Goal: Feedback & Contribution: Contribute content

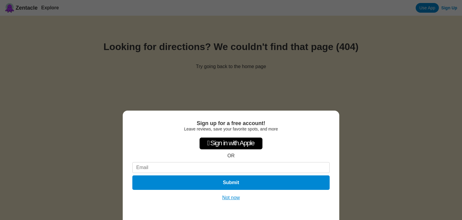
click at [235, 199] on button "Not now" at bounding box center [231, 197] width 21 height 6
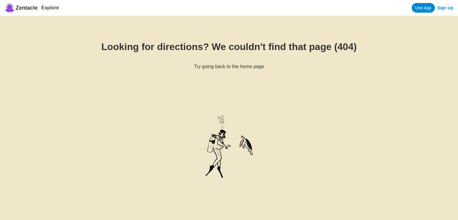
click at [445, 8] on link "Sign Up" at bounding box center [445, 7] width 16 height 5
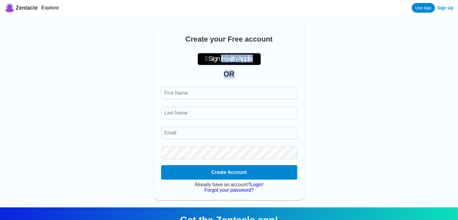
drag, startPoint x: 221, startPoint y: 60, endPoint x: 270, endPoint y: 76, distance: 51.2
click at [270, 70] on div "Create your Free account  Sign in with Apple OR Create Account Already have an…" at bounding box center [229, 111] width 150 height 177
click at [254, 97] on input "First Name" at bounding box center [229, 93] width 136 height 13
type input "subpacifico"
type input "tienda de buceo"
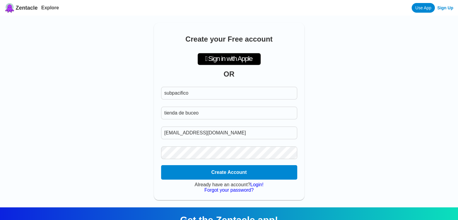
type input "[EMAIL_ADDRESS][DOMAIN_NAME]"
click at [234, 172] on button "Create Account" at bounding box center [228, 172] width 139 height 15
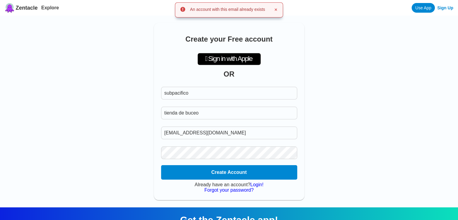
click at [447, 11] on div "Use App Sign Up" at bounding box center [432, 8] width 42 height 10
click at [447, 9] on link "Sign Up" at bounding box center [445, 7] width 16 height 5
click at [447, 8] on link "Sign Up" at bounding box center [445, 7] width 16 height 5
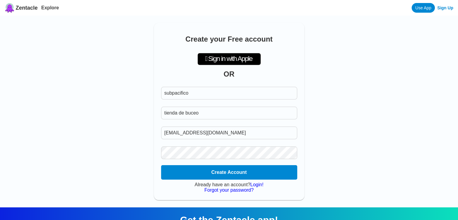
click at [259, 187] on link "Login!" at bounding box center [256, 184] width 13 height 5
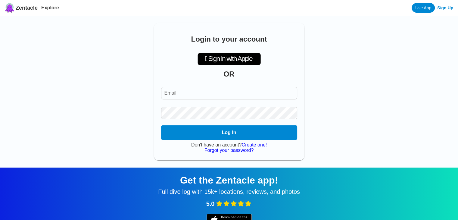
click at [201, 93] on input "Email" at bounding box center [229, 93] width 136 height 13
click at [221, 96] on input "Email" at bounding box center [229, 93] width 136 height 13
type input "[EMAIL_ADDRESS][DOMAIN_NAME]"
click at [248, 143] on div "Login to your account  Sign in with Apple OR Log In Don't have an account? Cre…" at bounding box center [229, 91] width 150 height 137
click at [248, 136] on button "Log In" at bounding box center [228, 132] width 139 height 15
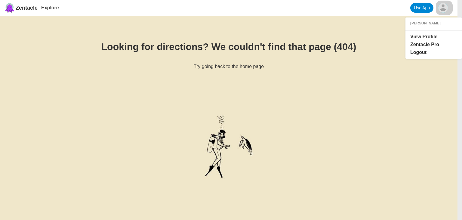
click at [443, 8] on html "Zentacle Explore Use App [PERSON_NAME] View Profile Zentacle Pro Logout Looking…" at bounding box center [231, 208] width 462 height 416
click at [433, 38] on link "View Profile" at bounding box center [423, 36] width 27 height 5
click at [416, 39] on link "View Profile" at bounding box center [423, 36] width 27 height 5
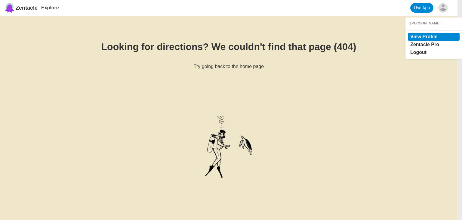
click at [416, 39] on link "View Profile" at bounding box center [423, 36] width 27 height 5
click at [430, 25] on div "[PERSON_NAME]" at bounding box center [433, 23] width 47 height 4
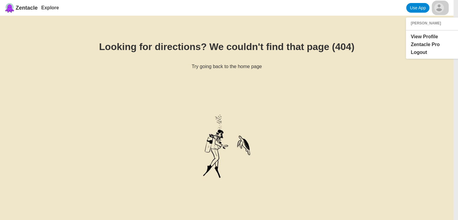
click at [442, 7] on html "Zentacle Explore Use App [PERSON_NAME] View Profile Zentacle Pro Logout Looking…" at bounding box center [229, 208] width 458 height 416
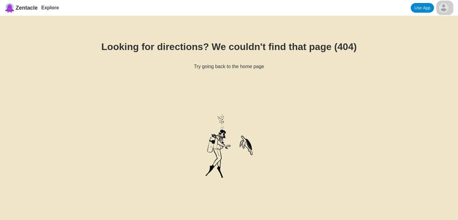
click at [444, 8] on html "Zentacle Explore Use App Looking for directions? We couldn't find that page (40…" at bounding box center [229, 208] width 458 height 416
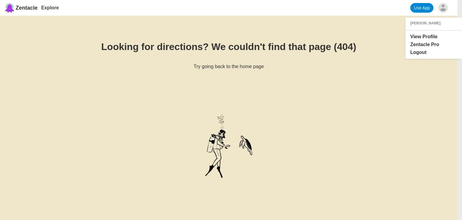
click at [429, 25] on div "[PERSON_NAME]" at bounding box center [433, 23] width 47 height 4
click at [426, 36] on link "View Profile" at bounding box center [423, 36] width 27 height 5
click at [29, 6] on html "Zentacle Explore Use App [PERSON_NAME] View Profile Zentacle Pro Logout Looking…" at bounding box center [229, 208] width 458 height 416
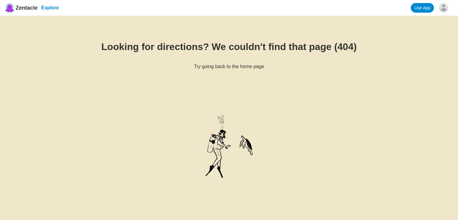
click at [51, 7] on link "Explore" at bounding box center [50, 7] width 18 height 5
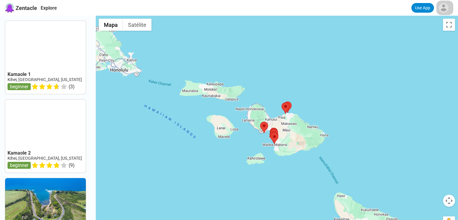
click at [445, 8] on html "Zentacle Explore Use App Kamaole 1 Kihei, [GEOGRAPHIC_DATA], [US_STATE] beginne…" at bounding box center [229, 206] width 458 height 412
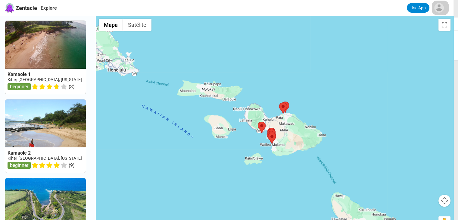
click at [441, 8] on html "Zentacle Explore Use App [PERSON_NAME] View Profile Zentacle Pro Logout Kamaole…" at bounding box center [229, 206] width 458 height 412
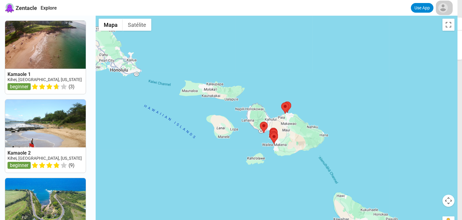
click at [441, 8] on html "Zentacle Explore Use App [PERSON_NAME] View Profile Zentacle Pro Logout Kamaole…" at bounding box center [231, 206] width 462 height 412
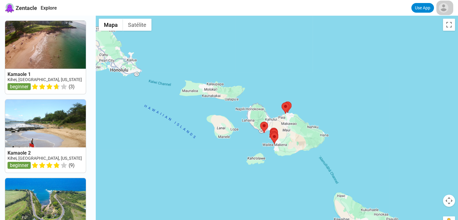
click at [442, 11] on html "Zentacle Explore Use App Kamaole 1 Kihei, [GEOGRAPHIC_DATA], [US_STATE] beginne…" at bounding box center [229, 206] width 458 height 412
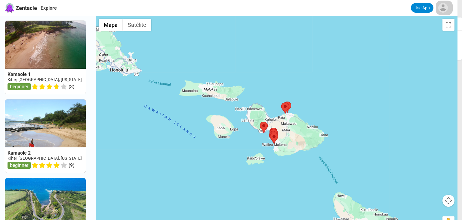
click at [444, 10] on html "Zentacle Explore Use App [PERSON_NAME] View Profile Zentacle Pro Logout Kamaole…" at bounding box center [231, 206] width 462 height 412
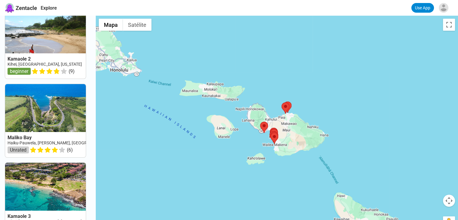
scroll to position [4, 0]
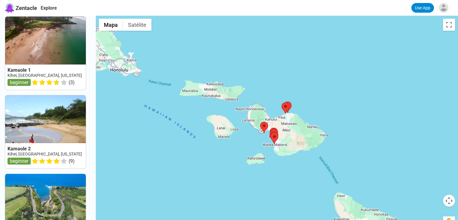
drag, startPoint x: 98, startPoint y: 54, endPoint x: 135, endPoint y: 54, distance: 37.0
click at [135, 54] on html "Zentacle Explore Use App Kamaole 1 Kihei, [GEOGRAPHIC_DATA], [US_STATE] beginne…" at bounding box center [229, 206] width 458 height 412
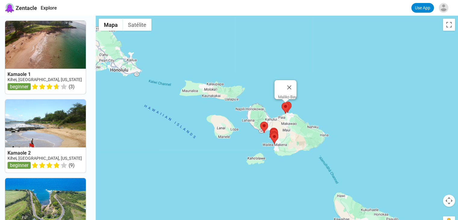
click at [281, 102] on area at bounding box center [281, 102] width 0 height 0
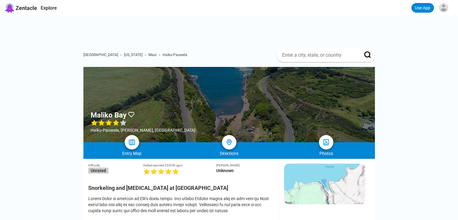
click at [303, 52] on input at bounding box center [318, 55] width 74 height 6
type input "[GEOGRAPHIC_DATA]"
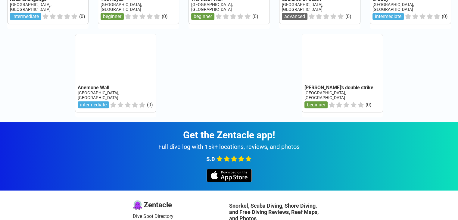
scroll to position [764, 0]
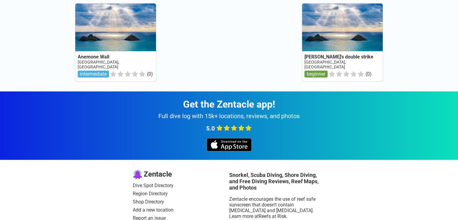
click at [154, 199] on link "Shop Directory" at bounding box center [181, 202] width 96 height 6
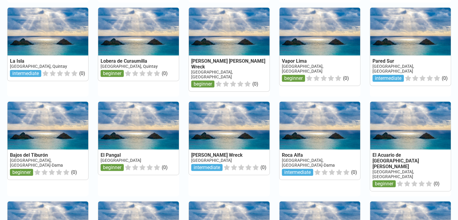
scroll to position [764, 0]
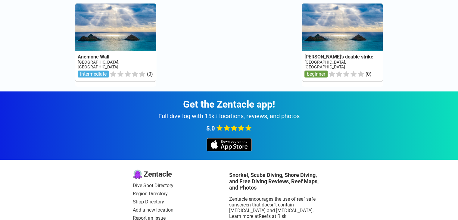
click at [140, 182] on link "Dive Spot Directory" at bounding box center [181, 185] width 96 height 6
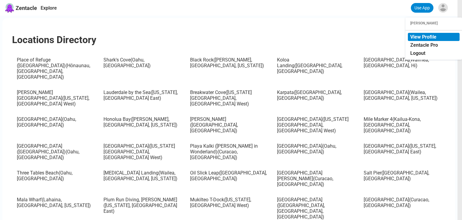
click at [422, 38] on link "View Profile" at bounding box center [423, 37] width 26 height 6
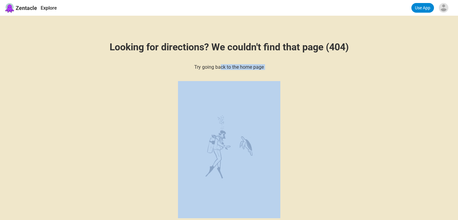
drag, startPoint x: 220, startPoint y: 69, endPoint x: 284, endPoint y: 79, distance: 64.4
click at [283, 79] on div "Looking for directions? We couldn't find that page (404) Try going back to the …" at bounding box center [229, 127] width 458 height 223
click at [23, 8] on span "Zentacle" at bounding box center [26, 8] width 21 height 6
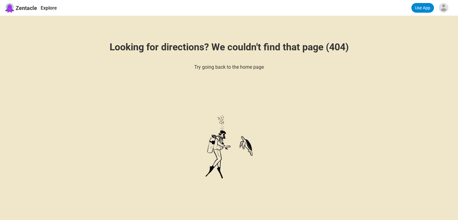
click at [52, 2] on div "Zentacle Explore Use App" at bounding box center [229, 8] width 458 height 16
click at [52, 9] on link "Explore" at bounding box center [49, 8] width 16 height 6
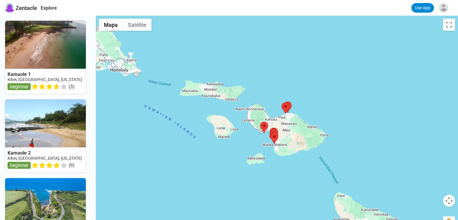
click at [23, 8] on span "Zentacle" at bounding box center [26, 8] width 21 height 6
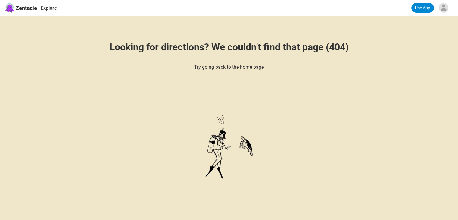
click at [51, 12] on div "Zentacle Explore Use App" at bounding box center [229, 8] width 458 height 16
click at [51, 5] on link "Explore" at bounding box center [49, 8] width 16 height 6
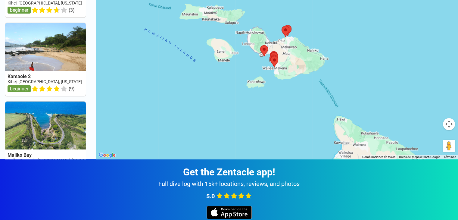
scroll to position [198, 0]
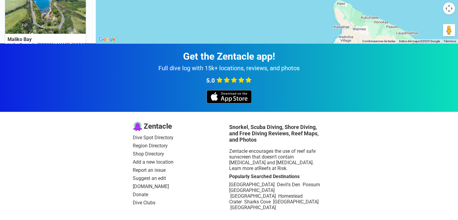
click at [150, 179] on link "Suggest an edit" at bounding box center [181, 178] width 96 height 6
click at [408, 174] on div "Zentacle Dive Spot Directory Region Directory Shop Directory Add a new location…" at bounding box center [229, 166] width 458 height 108
click at [142, 170] on link "Report an issue" at bounding box center [181, 170] width 96 height 6
click at [413, 170] on div "Zentacle Dive Spot Directory Region Directory Shop Directory Add a new location…" at bounding box center [229, 166] width 458 height 108
click at [153, 159] on link "Add a new location" at bounding box center [181, 162] width 96 height 6
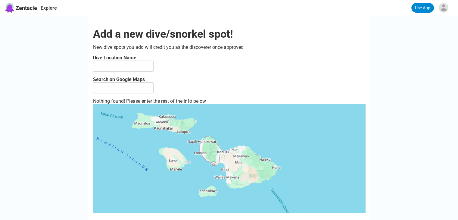
click at [123, 67] on input at bounding box center [123, 65] width 60 height 11
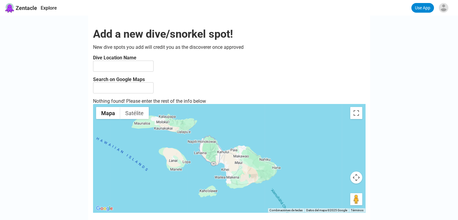
click at [127, 92] on input at bounding box center [123, 87] width 60 height 11
click at [192, 91] on div "Search on Google Maps" at bounding box center [229, 84] width 272 height 17
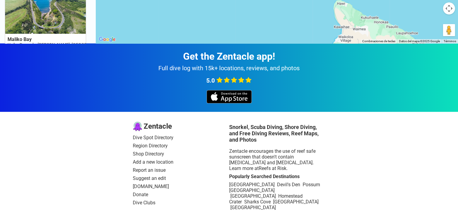
click at [160, 159] on link "Add a new location" at bounding box center [181, 162] width 96 height 6
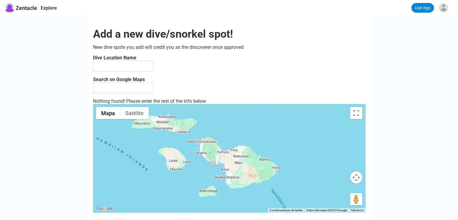
click at [127, 66] on input at bounding box center [123, 65] width 60 height 11
type input "Subpacifico"
click at [124, 93] on input at bounding box center [123, 87] width 60 height 11
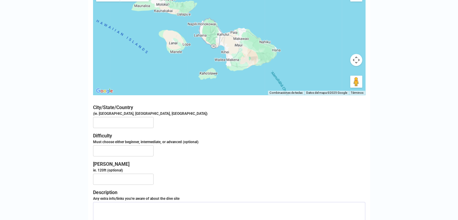
scroll to position [150, 0]
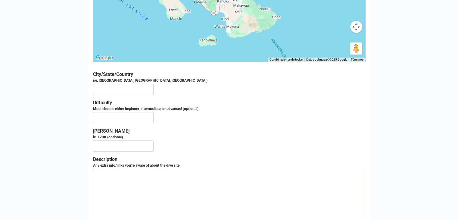
type input "tienda de buceo subpacifico"
click at [124, 95] on input at bounding box center [123, 89] width 60 height 11
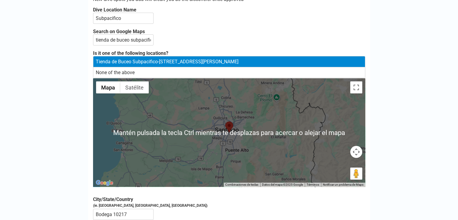
scroll to position [23, 0]
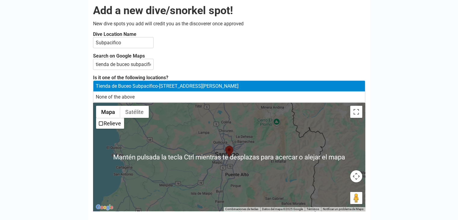
click at [140, 91] on div "Tienda de Buceo Subpacifico - [STREET_ADDRESS][PERSON_NAME]" at bounding box center [228, 86] width 271 height 11
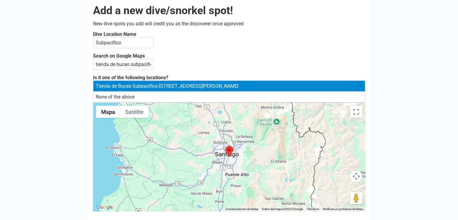
click at [201, 90] on div "Tienda de Buceo Subpacifico - [STREET_ADDRESS][PERSON_NAME]" at bounding box center [228, 86] width 271 height 11
click at [266, 91] on div "Tienda de Buceo Subpacifico - [STREET_ADDRESS][PERSON_NAME]" at bounding box center [228, 86] width 271 height 11
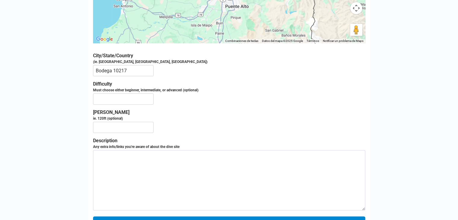
scroll to position [204, 0]
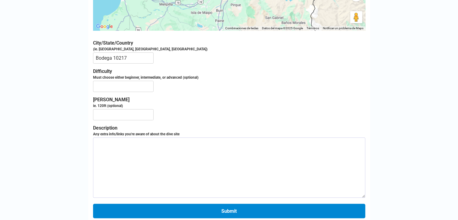
drag, startPoint x: 126, startPoint y: 69, endPoint x: 93, endPoint y: 70, distance: 33.1
click at [93, 63] on input "Bodega 10217" at bounding box center [123, 57] width 60 height 11
type input "[PERSON_NAME]"
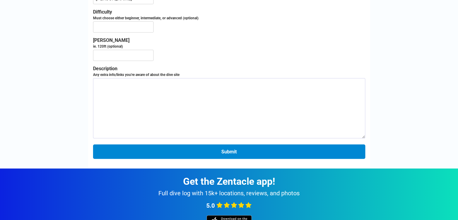
scroll to position [264, 0]
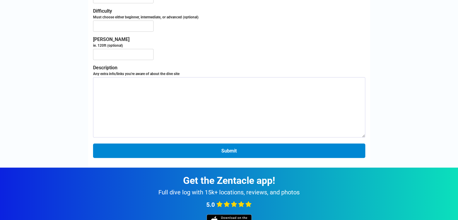
click at [243, 122] on textarea at bounding box center [229, 107] width 272 height 60
type textarea "h"
click at [224, 107] on textarea at bounding box center [229, 107] width 272 height 60
paste textarea "Subpacifico's Journey began at the end of 2014 with the French brand EPSEALON. …"
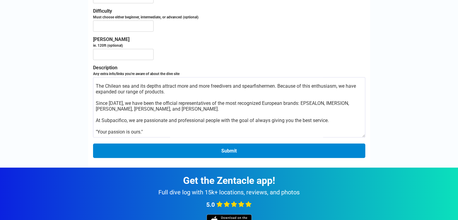
scroll to position [40, 0]
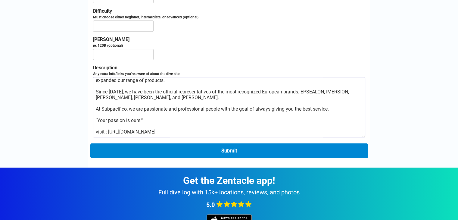
type textarea "Subpacifico's Journey began at the end of 2014 with the French brand EPSEALON. …"
click at [236, 158] on button "Submit" at bounding box center [228, 150] width 277 height 15
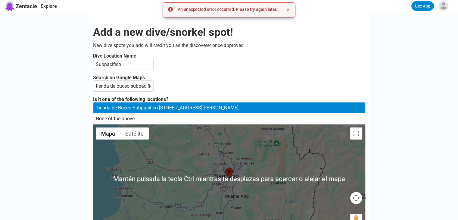
scroll to position [0, 0]
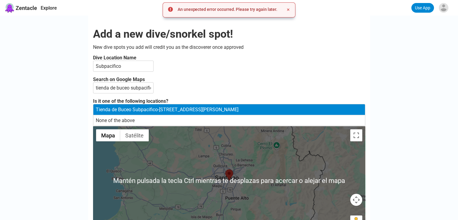
click at [219, 115] on div "Tienda de Buceo Subpacifico - [STREET_ADDRESS][PERSON_NAME]" at bounding box center [228, 109] width 271 height 11
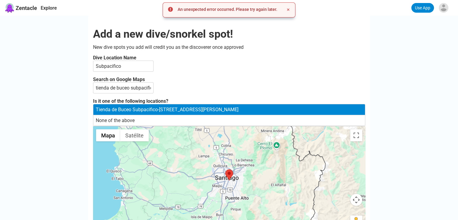
click at [203, 87] on div "Search on Google Maps tienda de buceo subpacifico" at bounding box center [229, 84] width 272 height 17
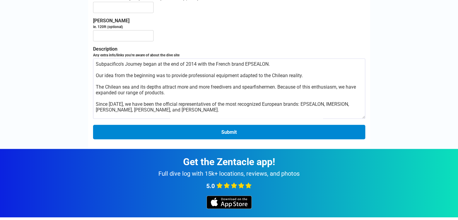
scroll to position [211, 0]
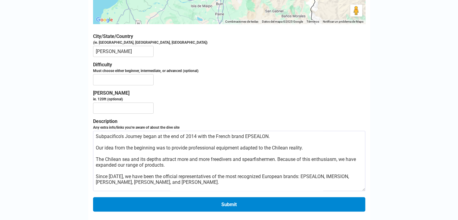
click at [138, 85] on input at bounding box center [123, 79] width 60 height 11
type input "advanced"
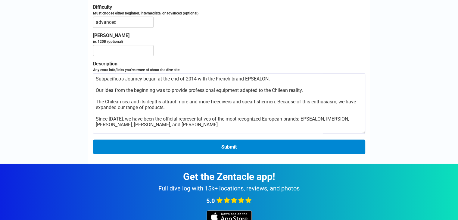
scroll to position [301, 0]
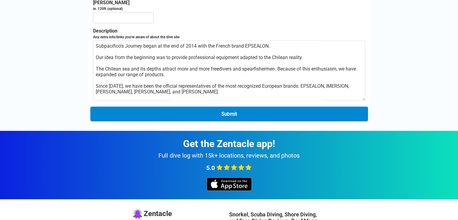
click at [227, 121] on button "Submit" at bounding box center [228, 114] width 277 height 15
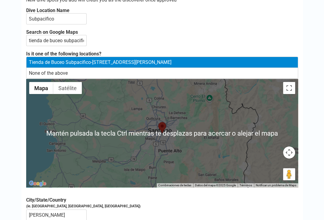
scroll to position [0, 0]
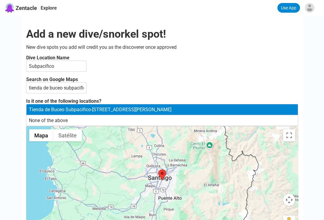
click at [30, 9] on span "Zentacle" at bounding box center [26, 8] width 21 height 6
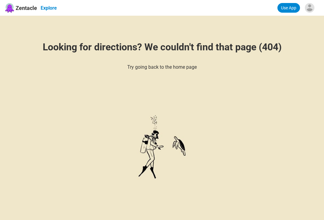
click at [47, 10] on link "Explore" at bounding box center [49, 8] width 16 height 6
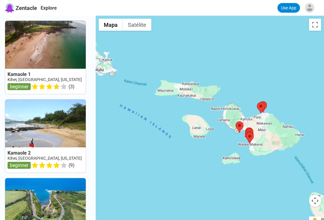
drag, startPoint x: 187, startPoint y: 125, endPoint x: 259, endPoint y: 118, distance: 72.0
click at [273, 121] on div at bounding box center [210, 126] width 228 height 220
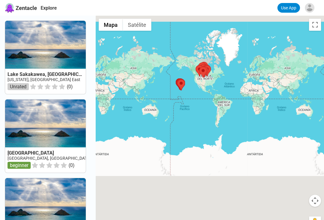
drag, startPoint x: 224, startPoint y: 164, endPoint x: 215, endPoint y: 112, distance: 53.3
click at [216, 112] on div at bounding box center [210, 126] width 228 height 220
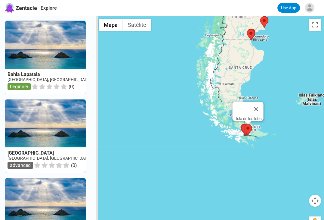
click at [244, 124] on area at bounding box center [244, 124] width 0 height 0
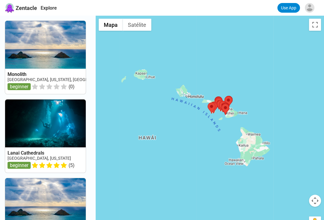
drag, startPoint x: 253, startPoint y: 139, endPoint x: 173, endPoint y: 82, distance: 97.5
click at [178, 81] on div at bounding box center [210, 126] width 228 height 220
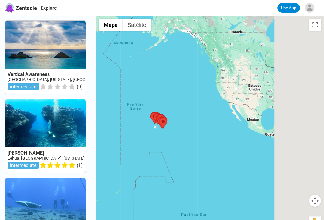
drag, startPoint x: 277, startPoint y: 168, endPoint x: 175, endPoint y: 138, distance: 105.5
click at [178, 139] on div at bounding box center [210, 126] width 228 height 220
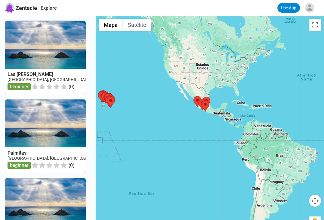
drag, startPoint x: 254, startPoint y: 144, endPoint x: 191, endPoint y: 36, distance: 124.6
click at [200, 52] on div at bounding box center [210, 126] width 228 height 220
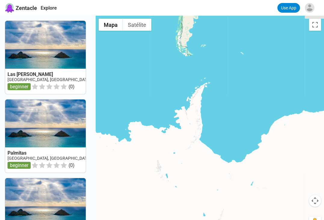
drag, startPoint x: 202, startPoint y: 87, endPoint x: 270, endPoint y: 146, distance: 89.8
click at [271, 145] on div at bounding box center [210, 126] width 228 height 220
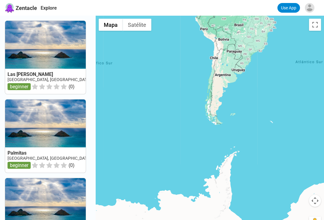
drag, startPoint x: 228, startPoint y: 100, endPoint x: 232, endPoint y: 101, distance: 3.8
click at [245, 106] on div at bounding box center [210, 126] width 228 height 220
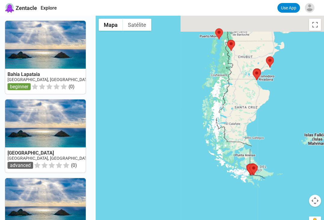
drag, startPoint x: 212, startPoint y: 46, endPoint x: 219, endPoint y: 73, distance: 27.6
click at [218, 85] on div at bounding box center [210, 126] width 228 height 220
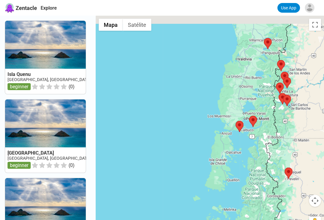
drag, startPoint x: 267, startPoint y: 104, endPoint x: 262, endPoint y: 146, distance: 43.0
click at [262, 146] on div at bounding box center [210, 126] width 228 height 220
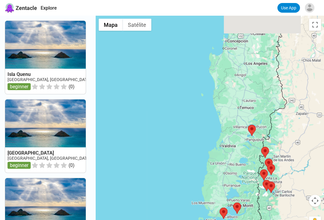
drag, startPoint x: 254, startPoint y: 82, endPoint x: 246, endPoint y: 110, distance: 28.9
click at [246, 110] on div at bounding box center [210, 126] width 228 height 220
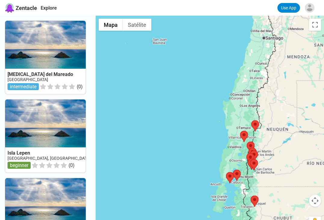
drag, startPoint x: 260, startPoint y: 58, endPoint x: 240, endPoint y: 151, distance: 95.2
click at [240, 151] on div at bounding box center [210, 126] width 228 height 220
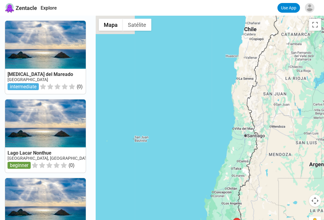
drag, startPoint x: 249, startPoint y: 78, endPoint x: 238, endPoint y: 129, distance: 52.5
click at [239, 132] on div at bounding box center [210, 126] width 228 height 220
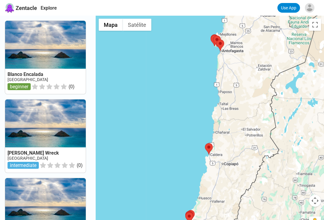
drag, startPoint x: 220, startPoint y: 142, endPoint x: 234, endPoint y: 69, distance: 75.1
click at [230, 91] on div at bounding box center [210, 126] width 228 height 220
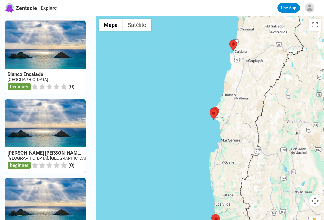
drag, startPoint x: 230, startPoint y: 92, endPoint x: 230, endPoint y: 117, distance: 25.0
click at [228, 133] on div at bounding box center [210, 126] width 228 height 220
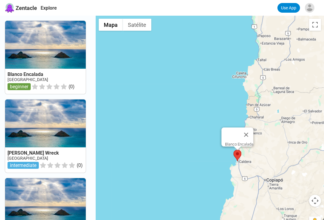
click at [234, 150] on area at bounding box center [234, 150] width 0 height 0
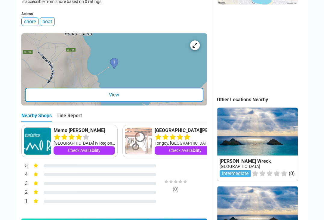
scroll to position [181, 0]
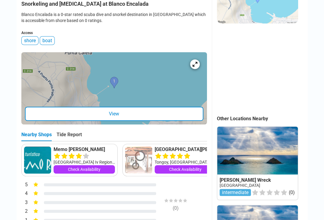
drag, startPoint x: 45, startPoint y: 151, endPoint x: 51, endPoint y: 153, distance: 6.4
click at [51, 153] on div "Memo [PERSON_NAME] [GEOGRAPHIC_DATA][PERSON_NAME] Iv Region, null Check Availab…" at bounding box center [114, 160] width 186 height 32
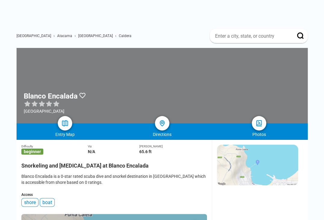
scroll to position [0, 0]
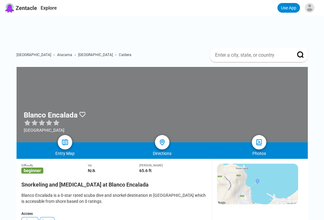
click at [20, 53] on span "[GEOGRAPHIC_DATA]" at bounding box center [34, 55] width 35 height 4
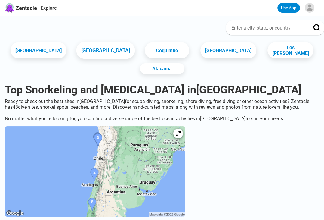
click at [102, 48] on link "[GEOGRAPHIC_DATA]" at bounding box center [105, 50] width 59 height 17
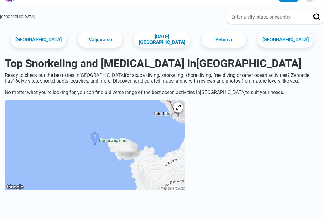
scroll to position [30, 0]
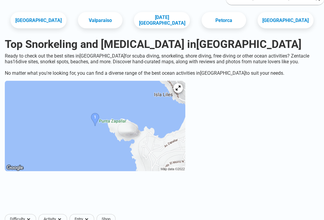
click at [115, 133] on img at bounding box center [95, 126] width 181 height 90
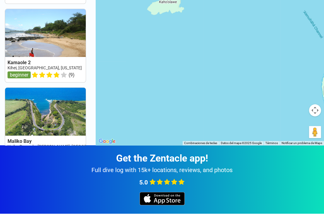
scroll to position [90, 0]
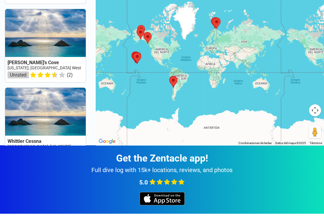
drag, startPoint x: 291, startPoint y: 72, endPoint x: 295, endPoint y: 66, distance: 6.5
click at [295, 66] on div at bounding box center [210, 35] width 228 height 220
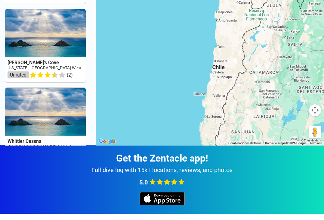
drag, startPoint x: 227, startPoint y: 66, endPoint x: 225, endPoint y: 80, distance: 14.0
click at [225, 80] on div at bounding box center [210, 35] width 228 height 220
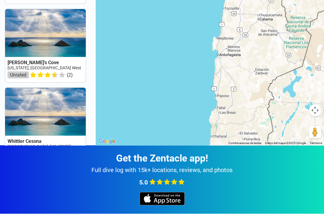
drag, startPoint x: 224, startPoint y: 78, endPoint x: 234, endPoint y: 5, distance: 73.5
click at [235, 29] on div at bounding box center [210, 35] width 228 height 220
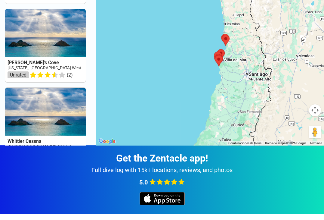
drag, startPoint x: 234, startPoint y: 57, endPoint x: 235, endPoint y: 38, distance: 19.0
click at [235, 38] on div at bounding box center [210, 35] width 228 height 220
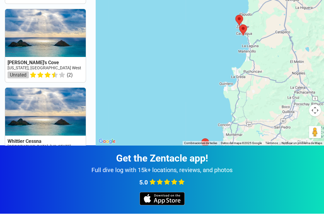
drag, startPoint x: 236, startPoint y: 90, endPoint x: 222, endPoint y: 33, distance: 59.0
click at [222, 33] on div at bounding box center [210, 35] width 228 height 220
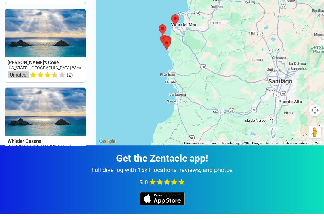
drag, startPoint x: 224, startPoint y: 101, endPoint x: 184, endPoint y: 41, distance: 71.9
click at [193, 58] on div at bounding box center [210, 35] width 228 height 220
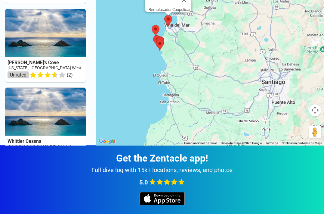
click at [164, 15] on area at bounding box center [164, 15] width 0 height 0
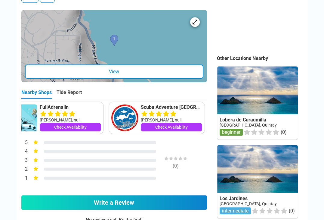
scroll to position [0, 830]
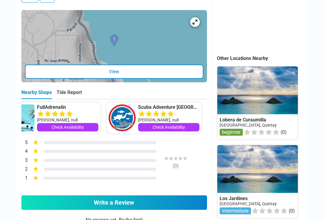
click at [69, 89] on div "Tide Report" at bounding box center [69, 93] width 25 height 9
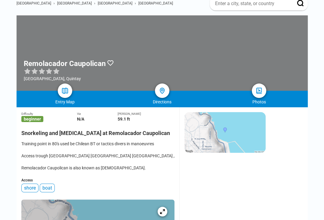
scroll to position [0, 0]
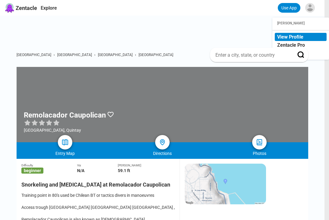
click at [295, 41] on div "View Profile" at bounding box center [300, 37] width 52 height 8
